Goal: Information Seeking & Learning: Learn about a topic

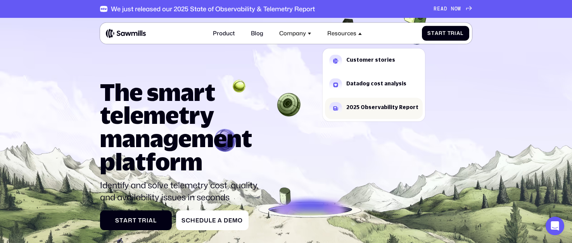
scroll to position [22, 0]
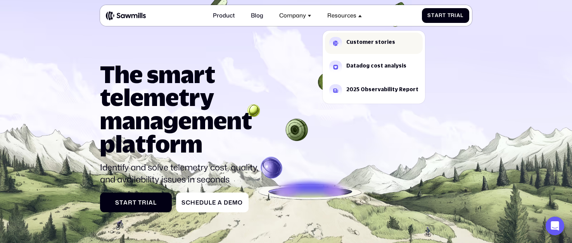
click at [359, 40] on div "Customer stories" at bounding box center [370, 42] width 49 height 5
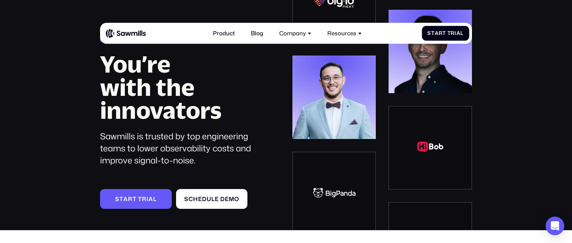
scroll to position [68, 0]
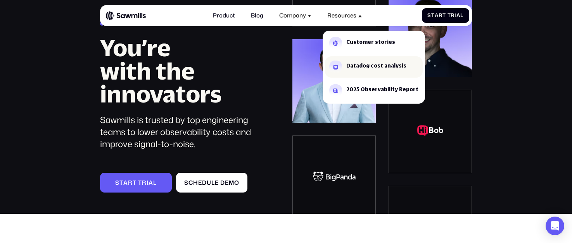
click at [353, 61] on link "Datadog cost analysis" at bounding box center [374, 66] width 98 height 21
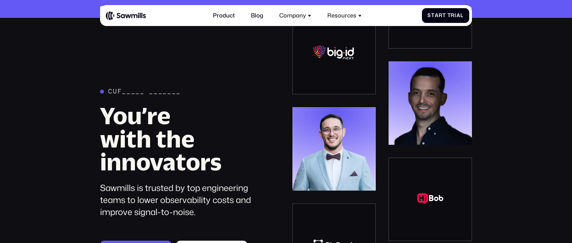
scroll to position [68, 0]
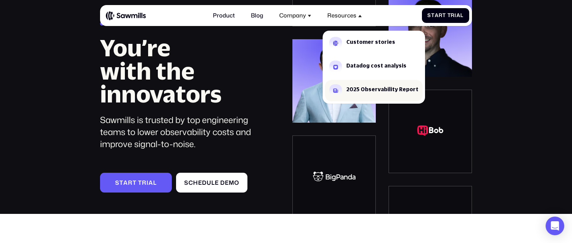
click at [359, 96] on link "2025 Observability Report" at bounding box center [374, 90] width 98 height 21
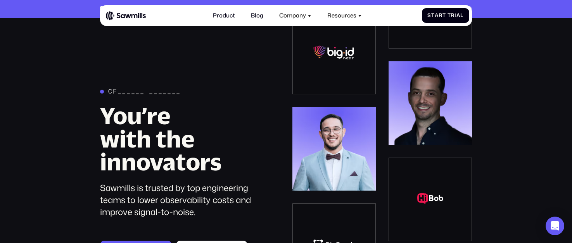
scroll to position [68, 0]
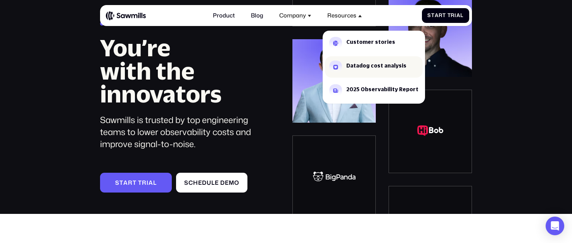
click at [353, 65] on div "Datadog cost analysis" at bounding box center [376, 65] width 60 height 5
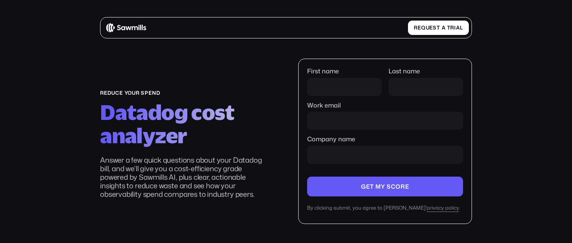
click at [132, 27] on img at bounding box center [126, 28] width 40 height 10
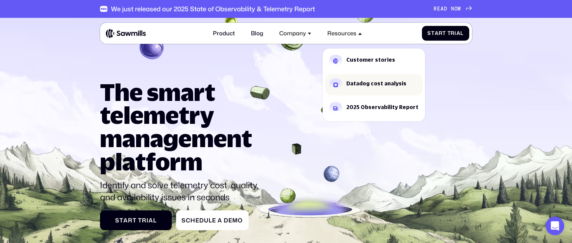
click at [352, 80] on link "Datadog cost analysis" at bounding box center [374, 84] width 98 height 21
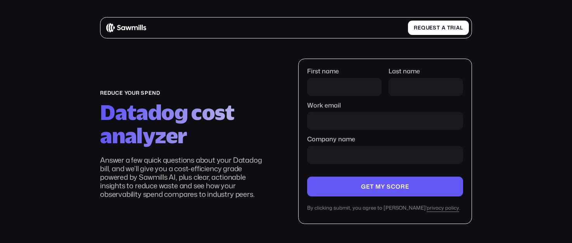
click at [140, 29] on img at bounding box center [126, 28] width 40 height 10
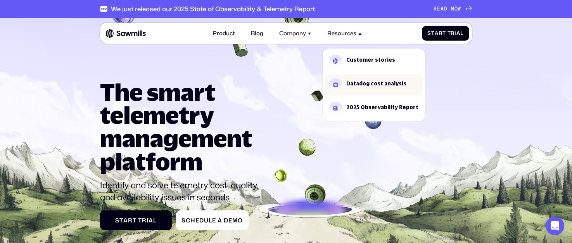
click at [346, 83] on link "Datadog cost analysis" at bounding box center [374, 84] width 98 height 21
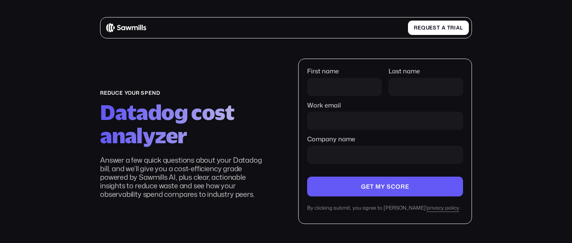
click at [138, 31] on img at bounding box center [126, 28] width 40 height 10
